Goal: Task Accomplishment & Management: Use online tool/utility

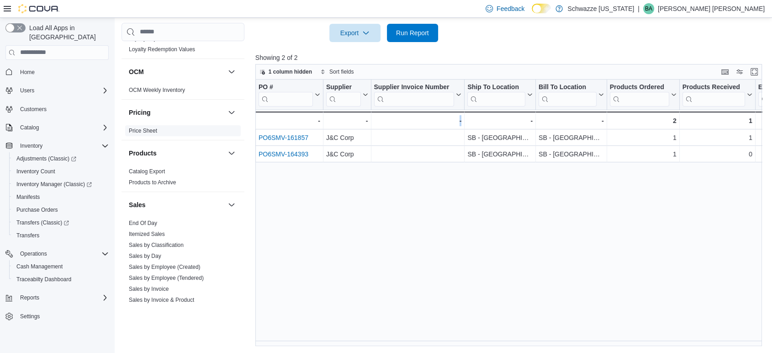
scroll to position [504, 0]
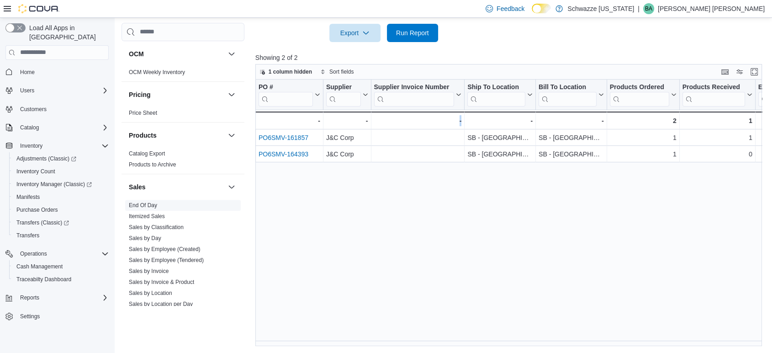
click at [152, 202] on link "End Of Day" at bounding box center [143, 205] width 28 height 6
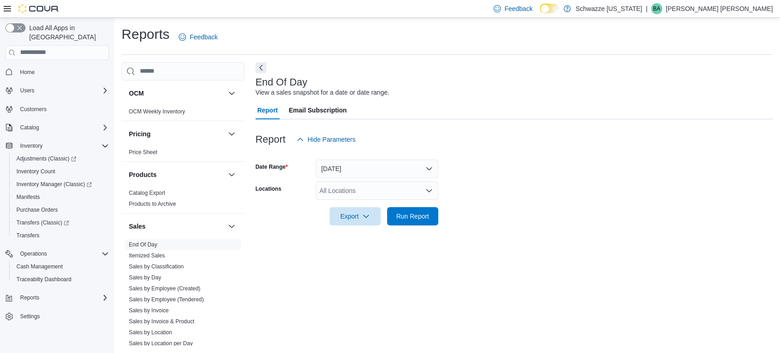
click at [349, 185] on div "All Locations" at bounding box center [377, 190] width 122 height 18
type input "***"
click at [369, 208] on span "SB - [GEOGRAPHIC_DATA]" at bounding box center [384, 205] width 81 height 9
click at [495, 201] on div at bounding box center [513, 203] width 517 height 7
click at [420, 221] on span "Run Report" at bounding box center [412, 215] width 40 height 18
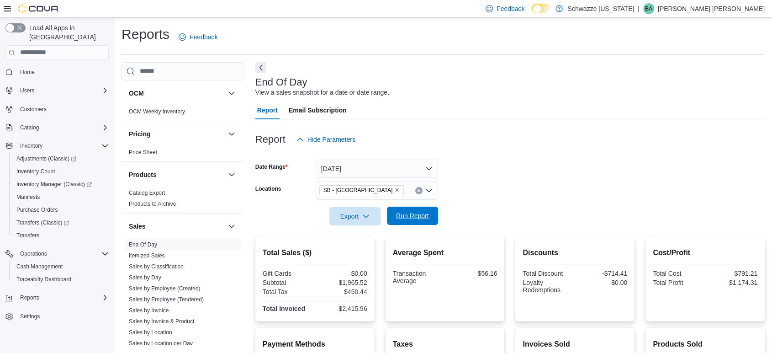
click at [414, 214] on span "Run Report" at bounding box center [412, 215] width 33 height 9
click at [425, 210] on span "Run Report" at bounding box center [412, 215] width 40 height 18
click at [427, 212] on span "Run Report" at bounding box center [412, 215] width 33 height 9
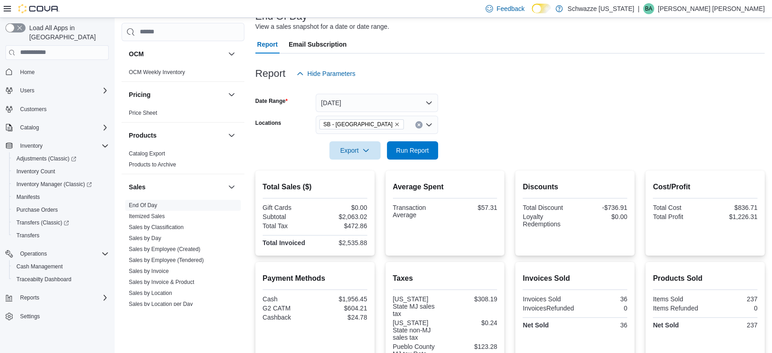
scroll to position [37, 0]
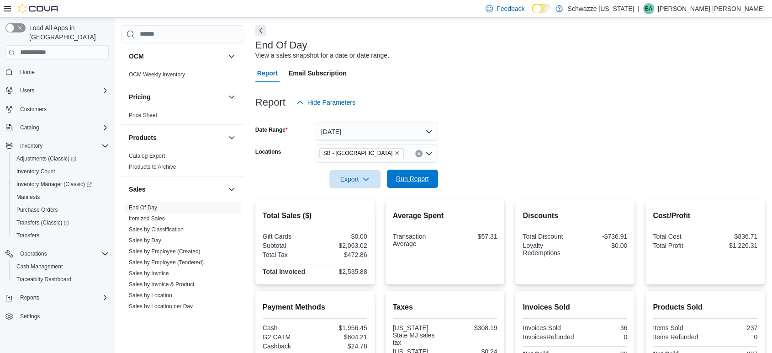
click at [415, 173] on span "Run Report" at bounding box center [412, 178] width 40 height 18
click at [391, 173] on button "Run Report" at bounding box center [412, 178] width 51 height 18
